Goal: Find specific page/section: Find specific page/section

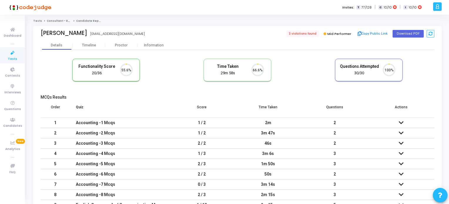
scroll to position [12, 15]
click at [10, 58] on span "Tests" at bounding box center [12, 59] width 9 height 5
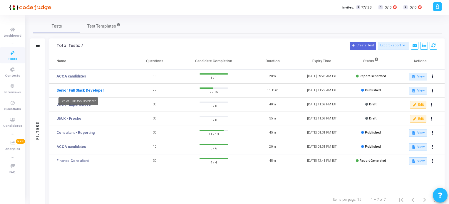
click at [92, 90] on link "Senior Full Stack Developer" at bounding box center [80, 90] width 48 height 5
